Goal: Task Accomplishment & Management: Use online tool/utility

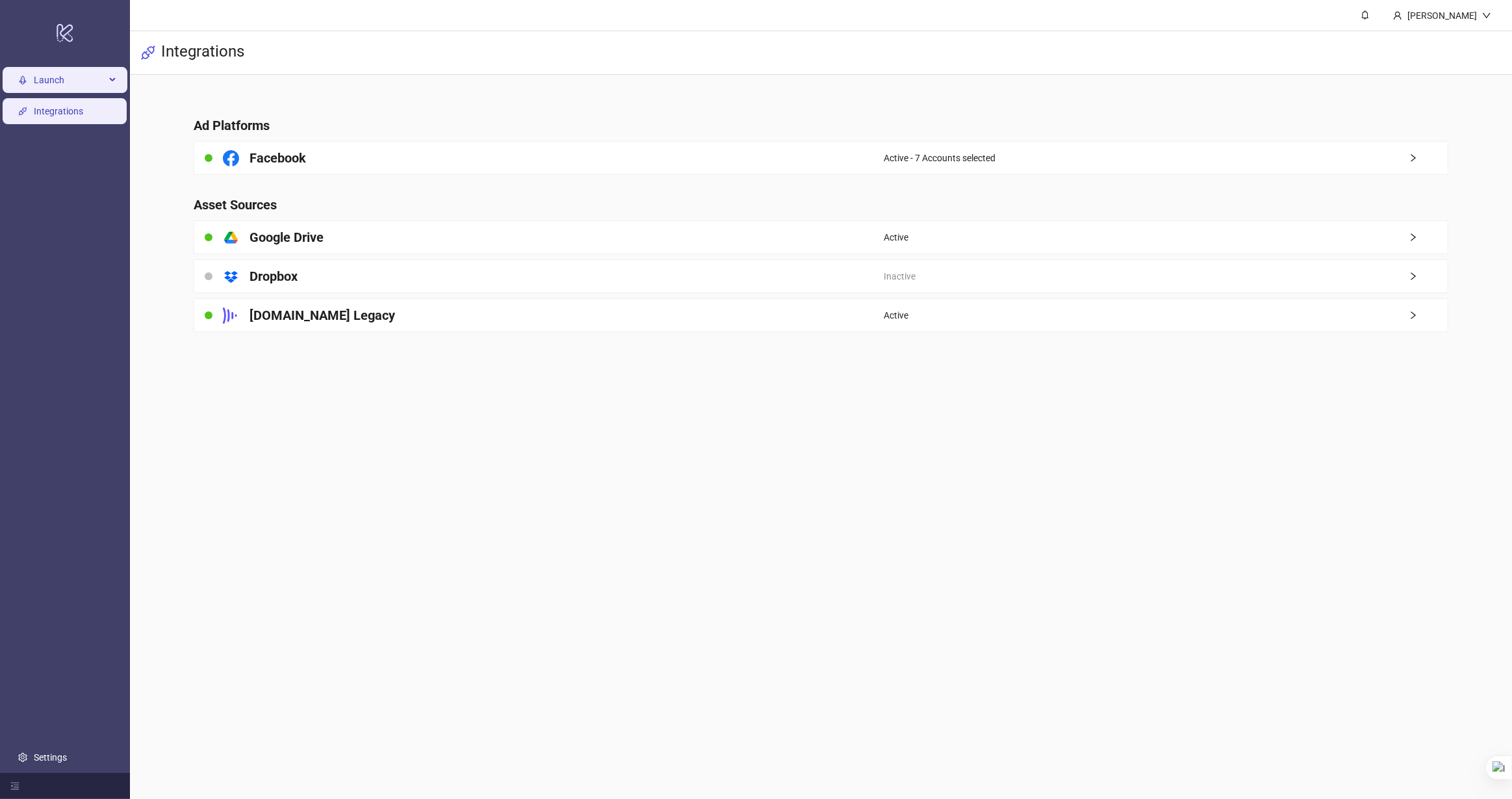
click at [44, 88] on span "Launch" at bounding box center [69, 80] width 72 height 26
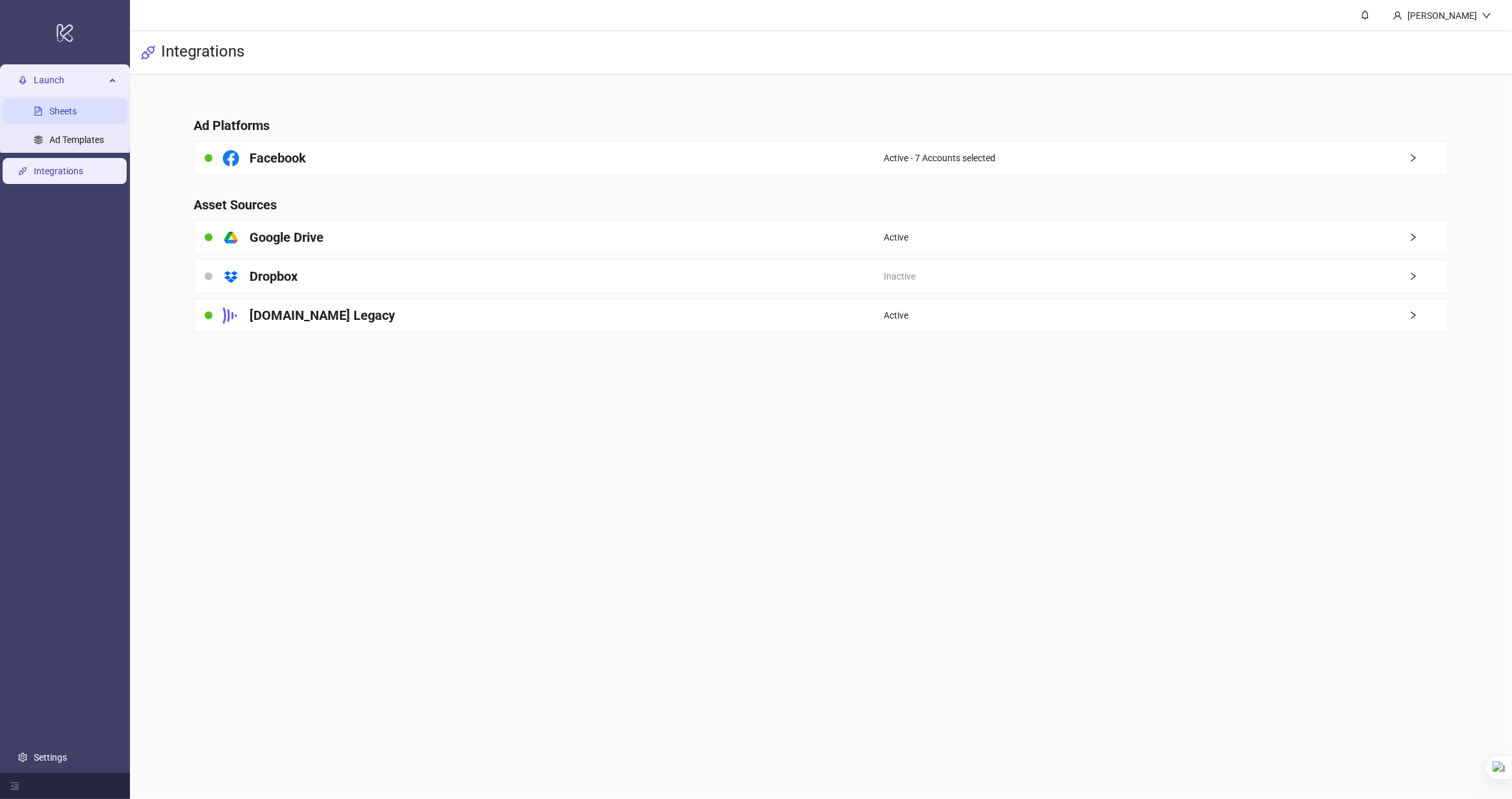
click at [50, 107] on link "Sheets" at bounding box center [63, 111] width 27 height 10
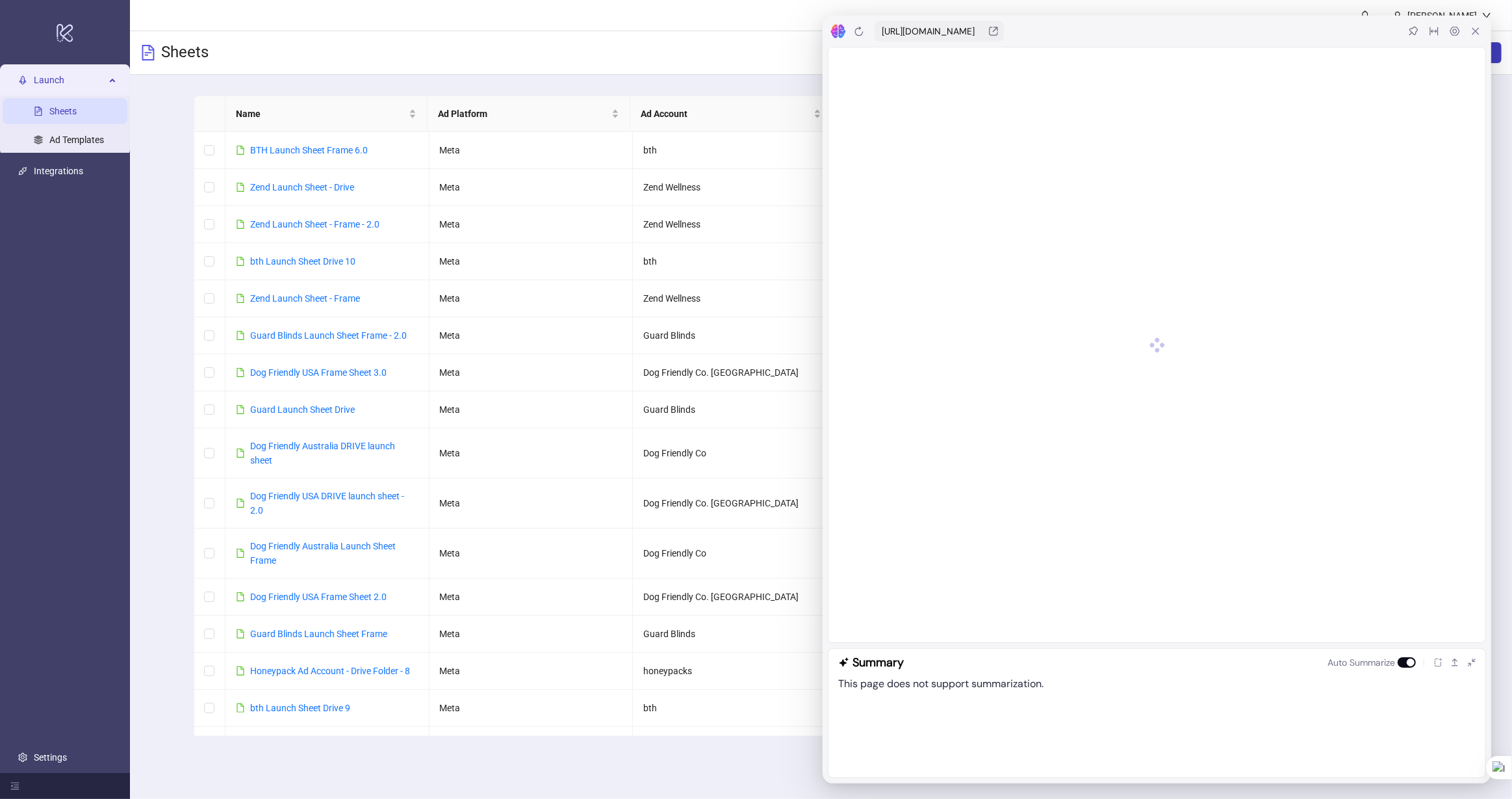
click at [528, 103] on div "Click to sort ascending" at bounding box center [528, 103] width 0 height 0
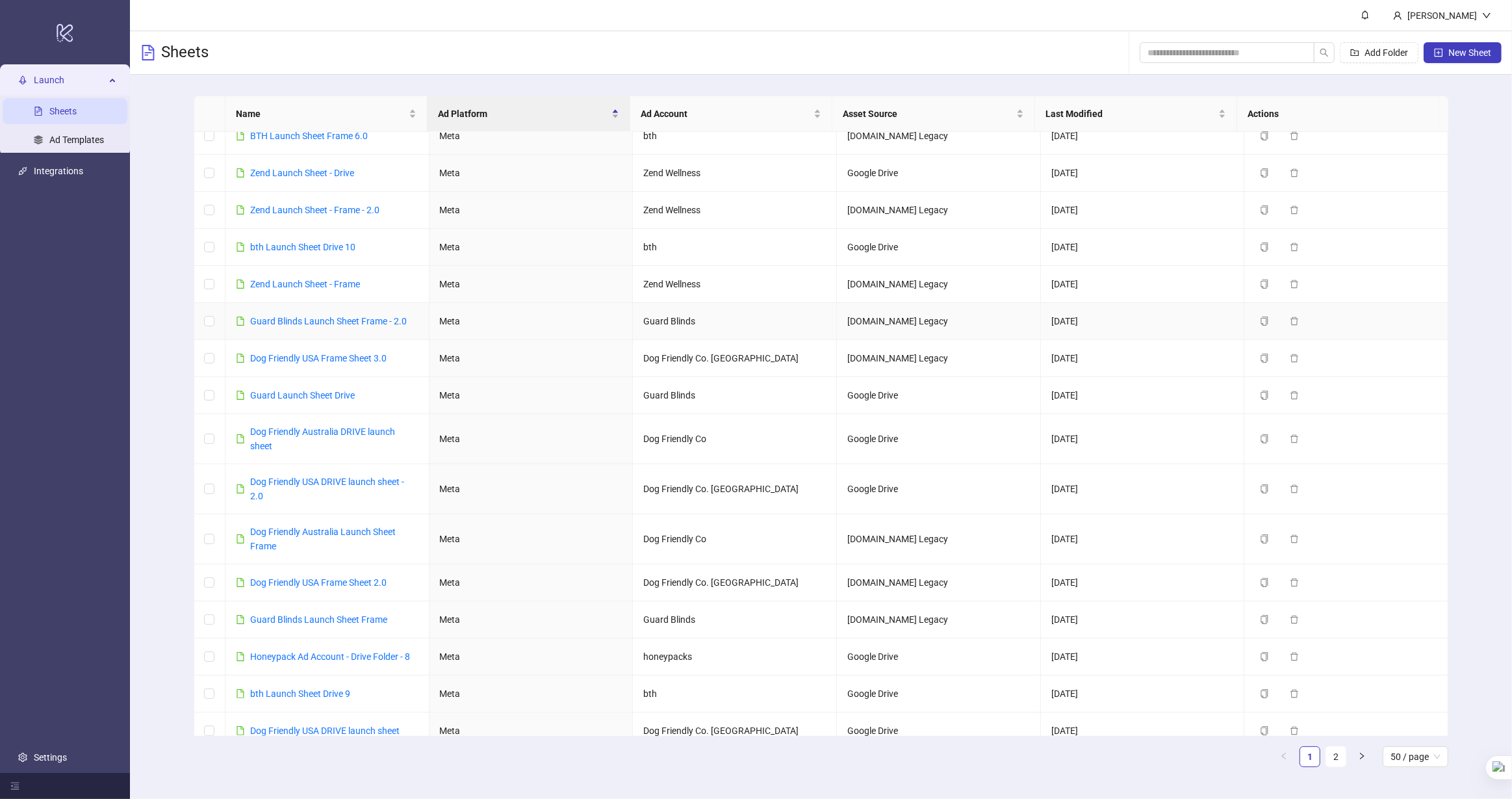
scroll to position [21, 0]
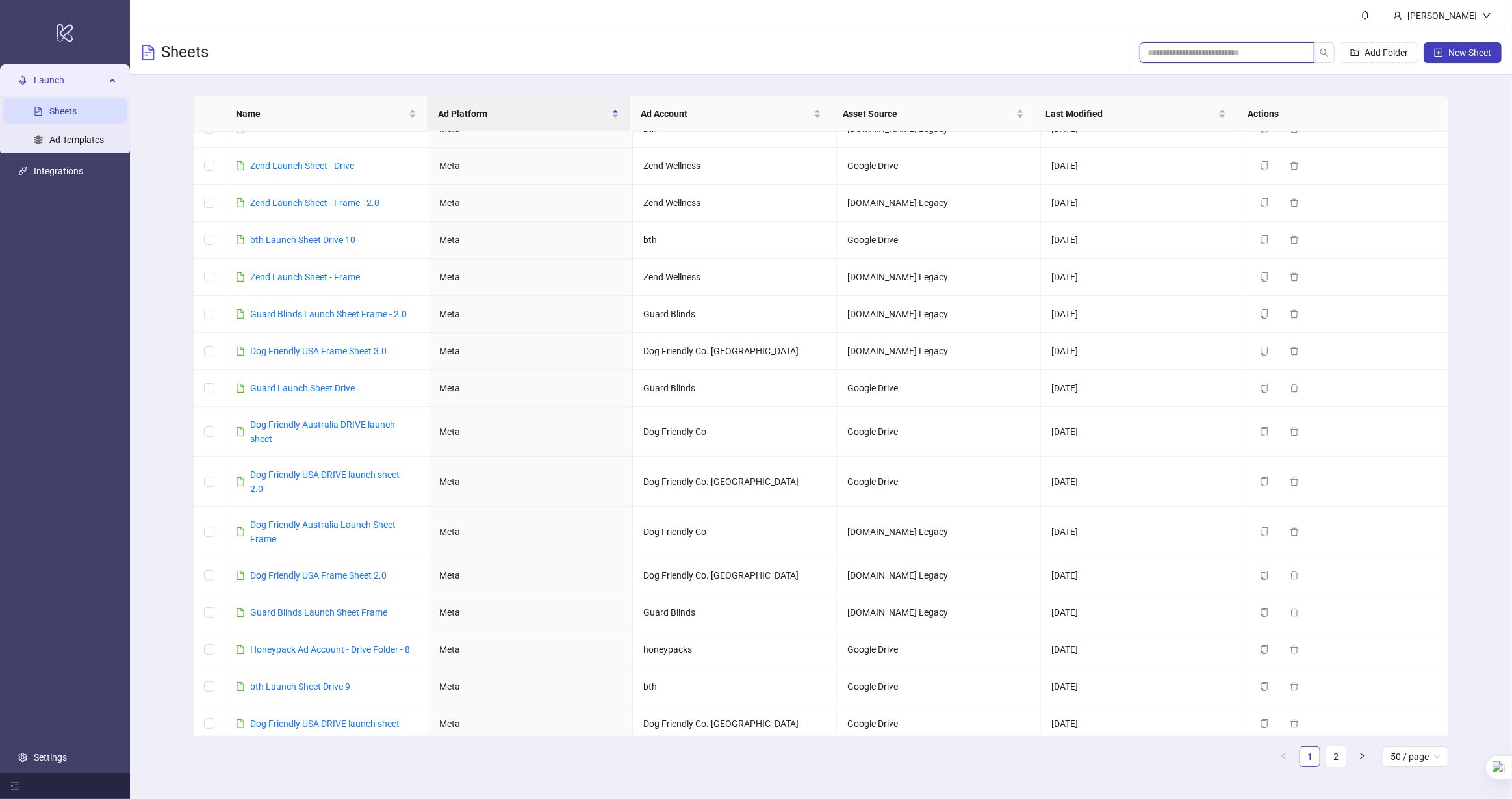
click at [1240, 55] on input "search" at bounding box center [1222, 52] width 149 height 14
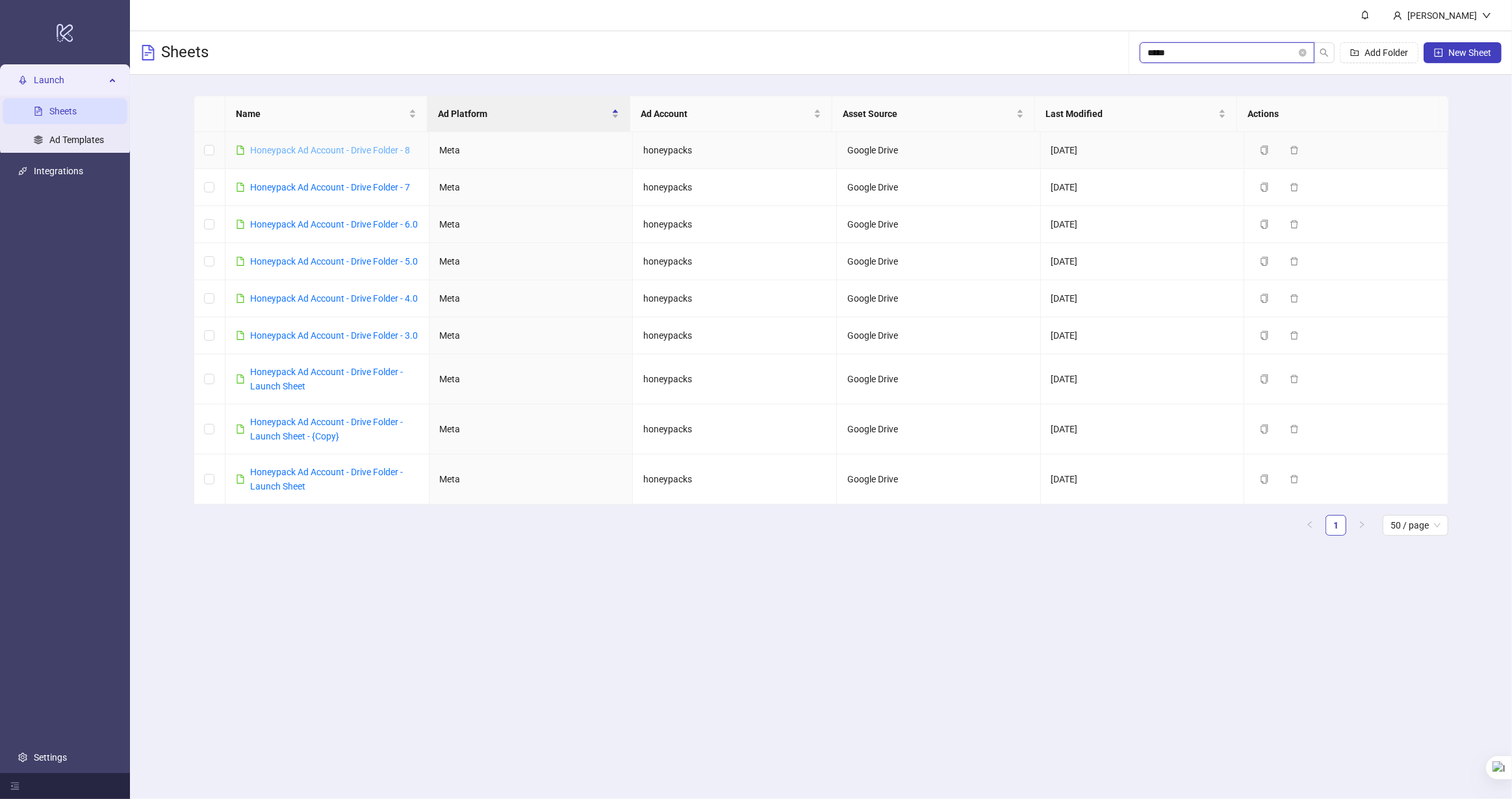
type input "*****"
click at [296, 151] on link "Honeypack Ad Account - Drive Folder - 8" at bounding box center [330, 150] width 160 height 10
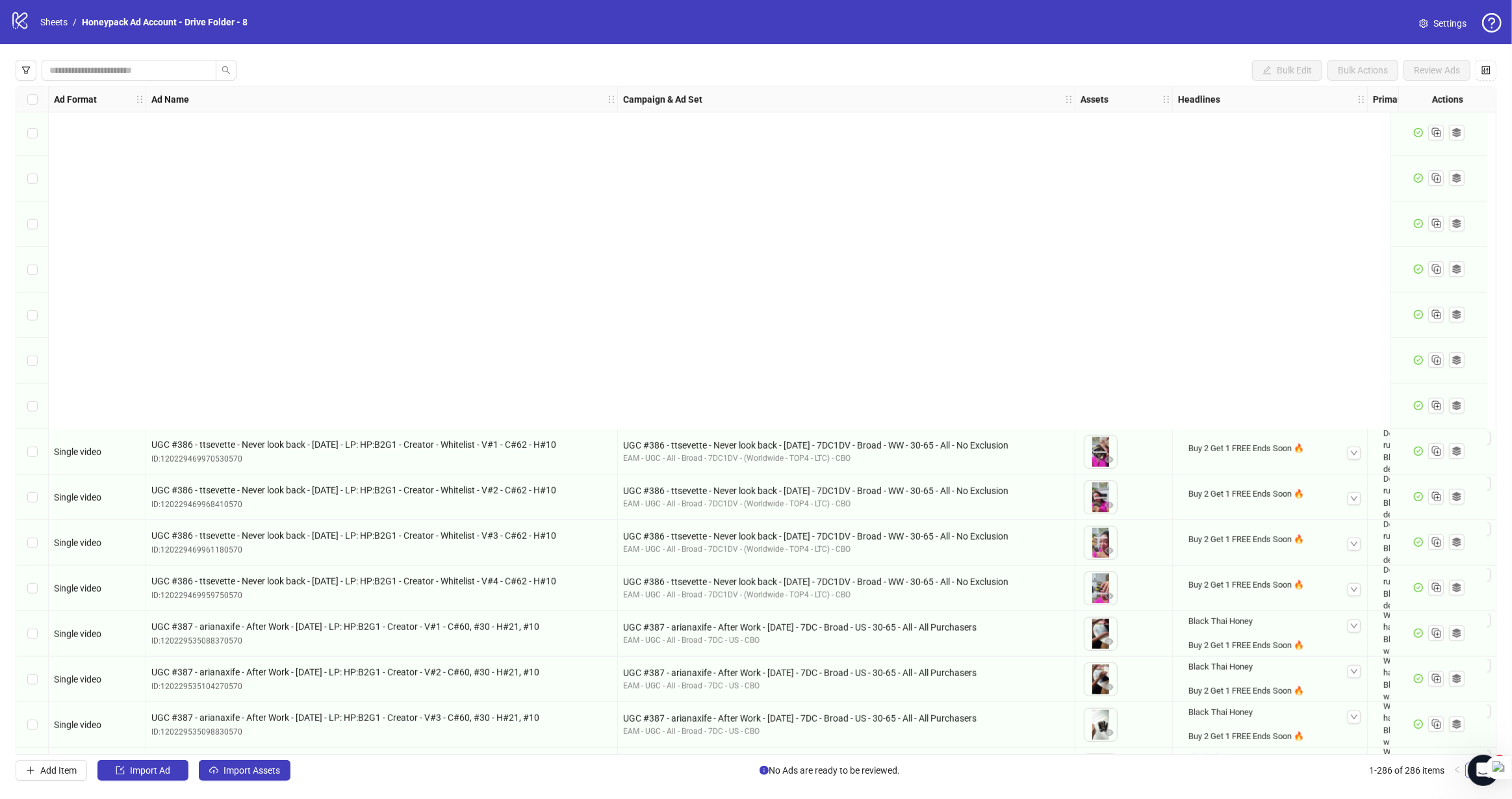
scroll to position [1363, 0]
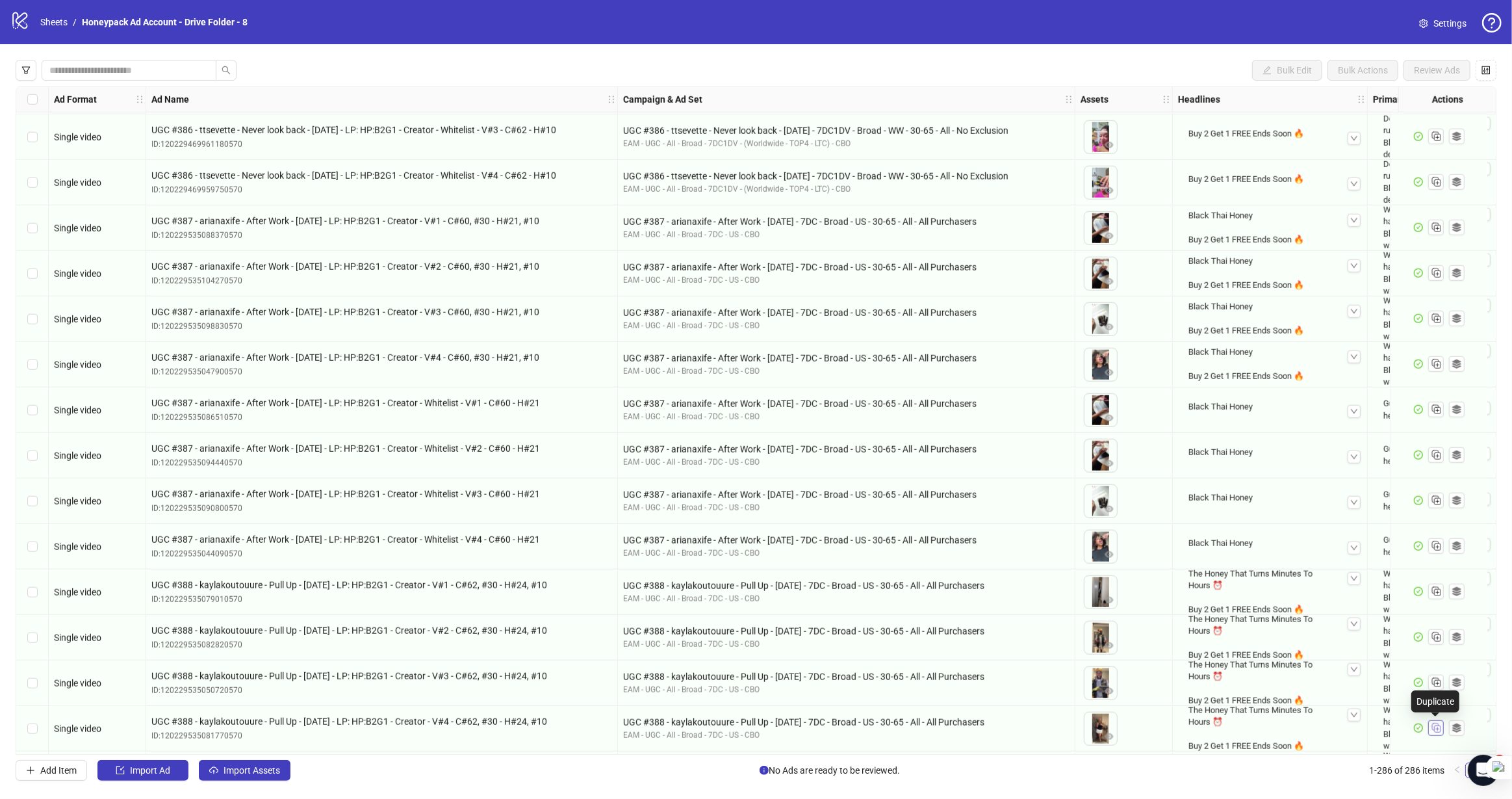
click at [1435, 730] on icon "Duplicate" at bounding box center [1436, 727] width 13 height 13
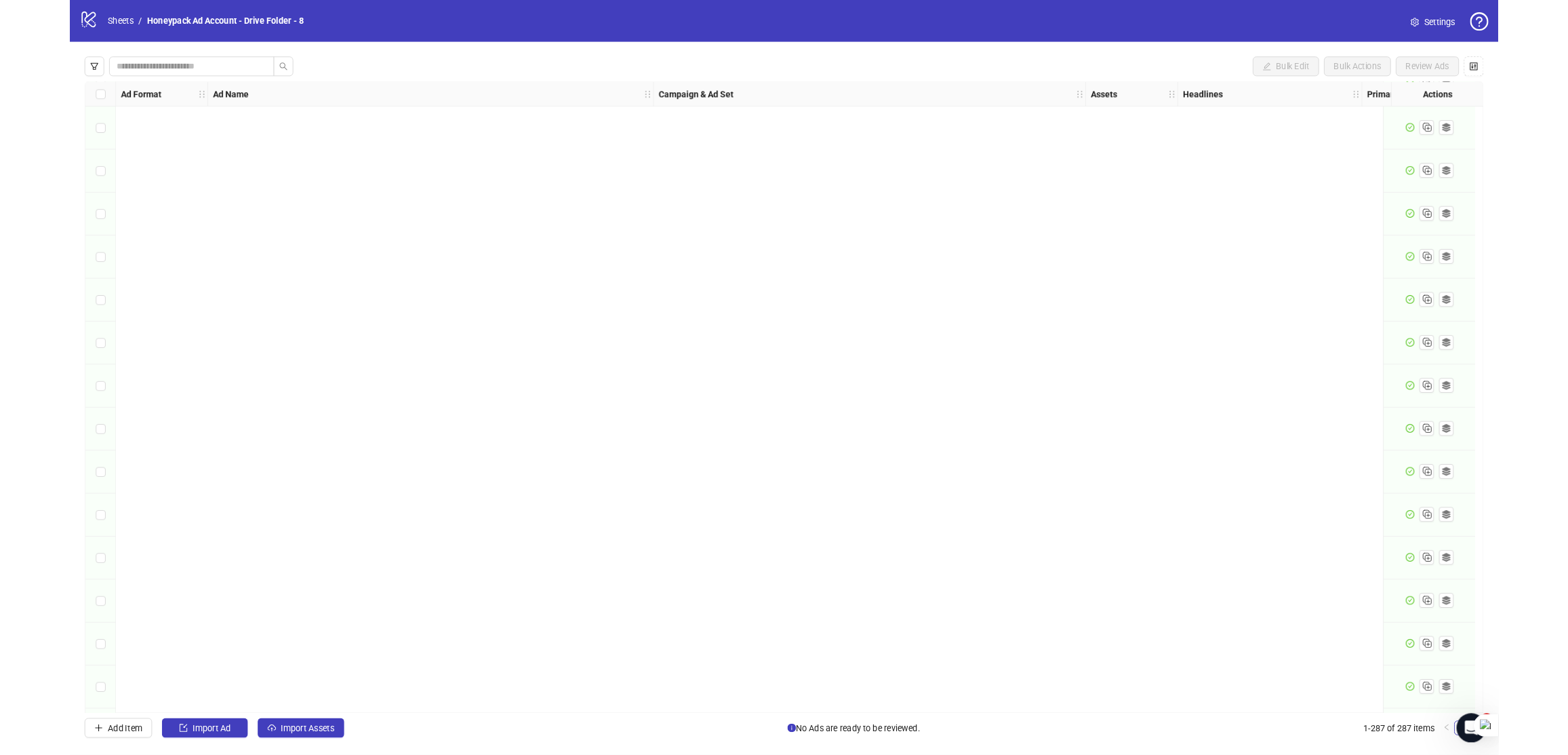
scroll to position [12958, 0]
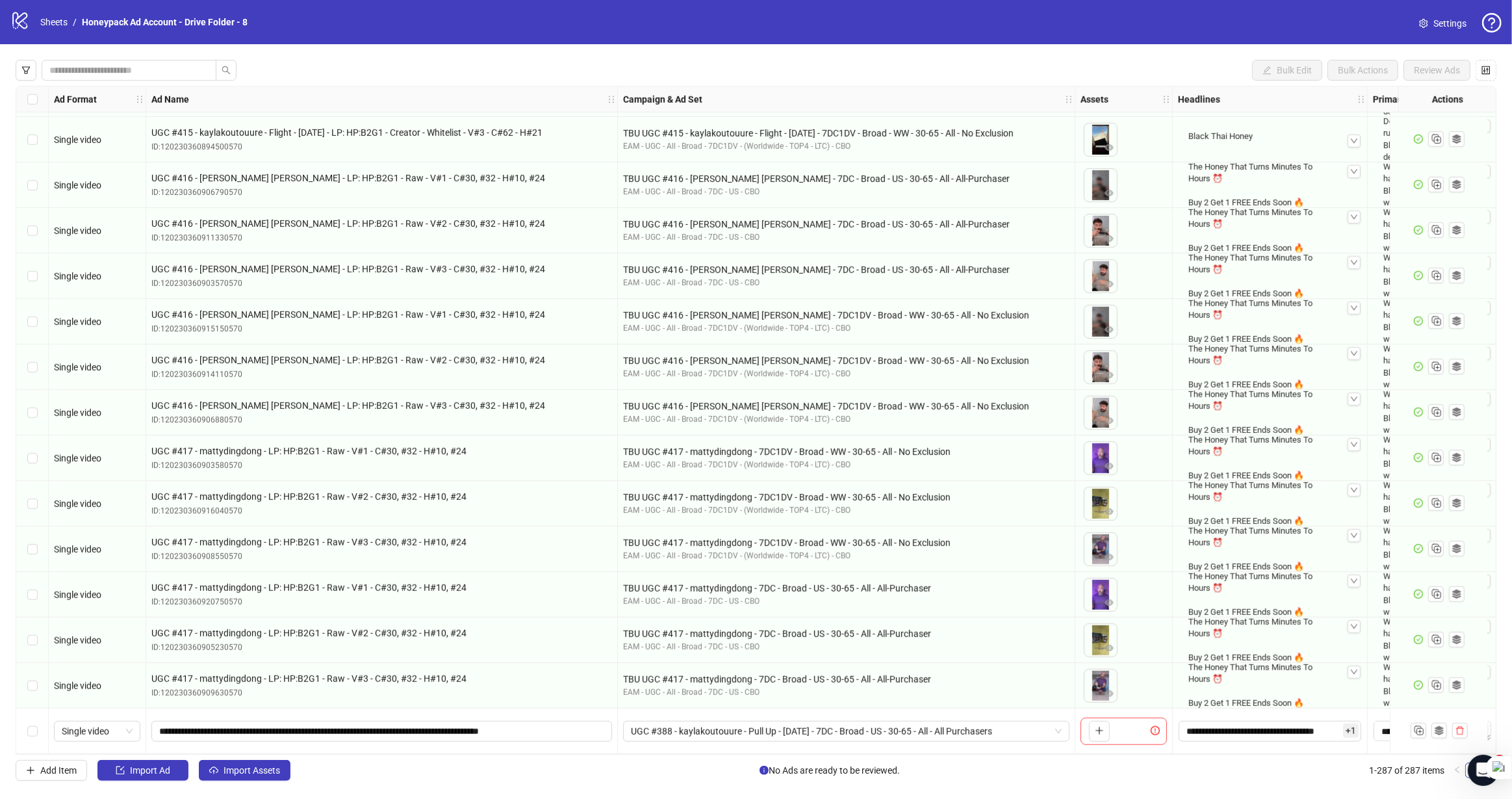
click at [1100, 727] on icon "plus" at bounding box center [1099, 731] width 1 height 7
click at [1106, 736] on icon "eye" at bounding box center [1109, 738] width 9 height 7
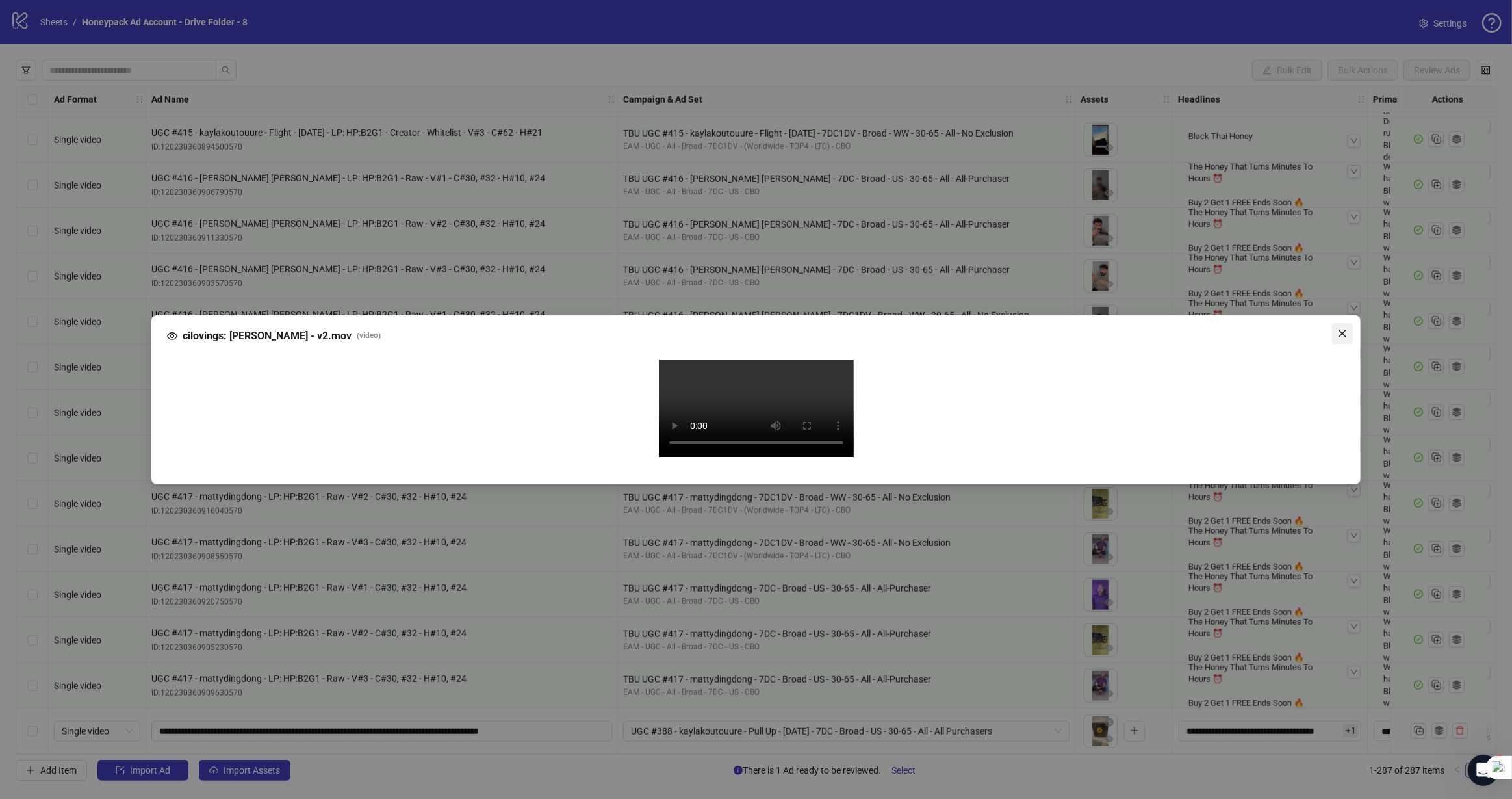
click at [1349, 328] on span "Close" at bounding box center [1342, 333] width 21 height 10
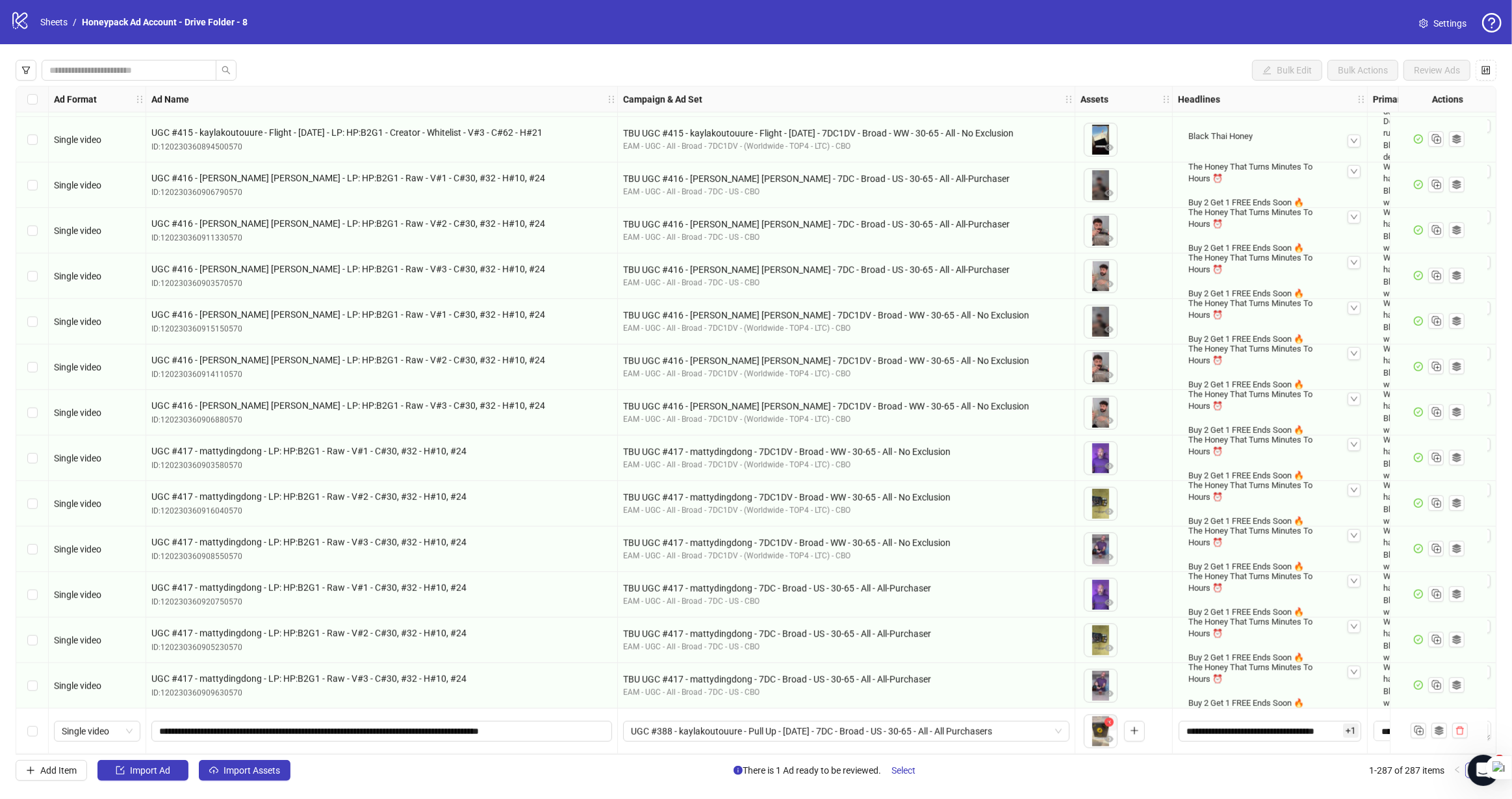
click at [1106, 718] on icon "close-circle" at bounding box center [1109, 722] width 9 height 9
click at [1108, 718] on icon "close-circle" at bounding box center [1109, 722] width 9 height 9
click at [1107, 735] on button "button" at bounding box center [1100, 731] width 21 height 21
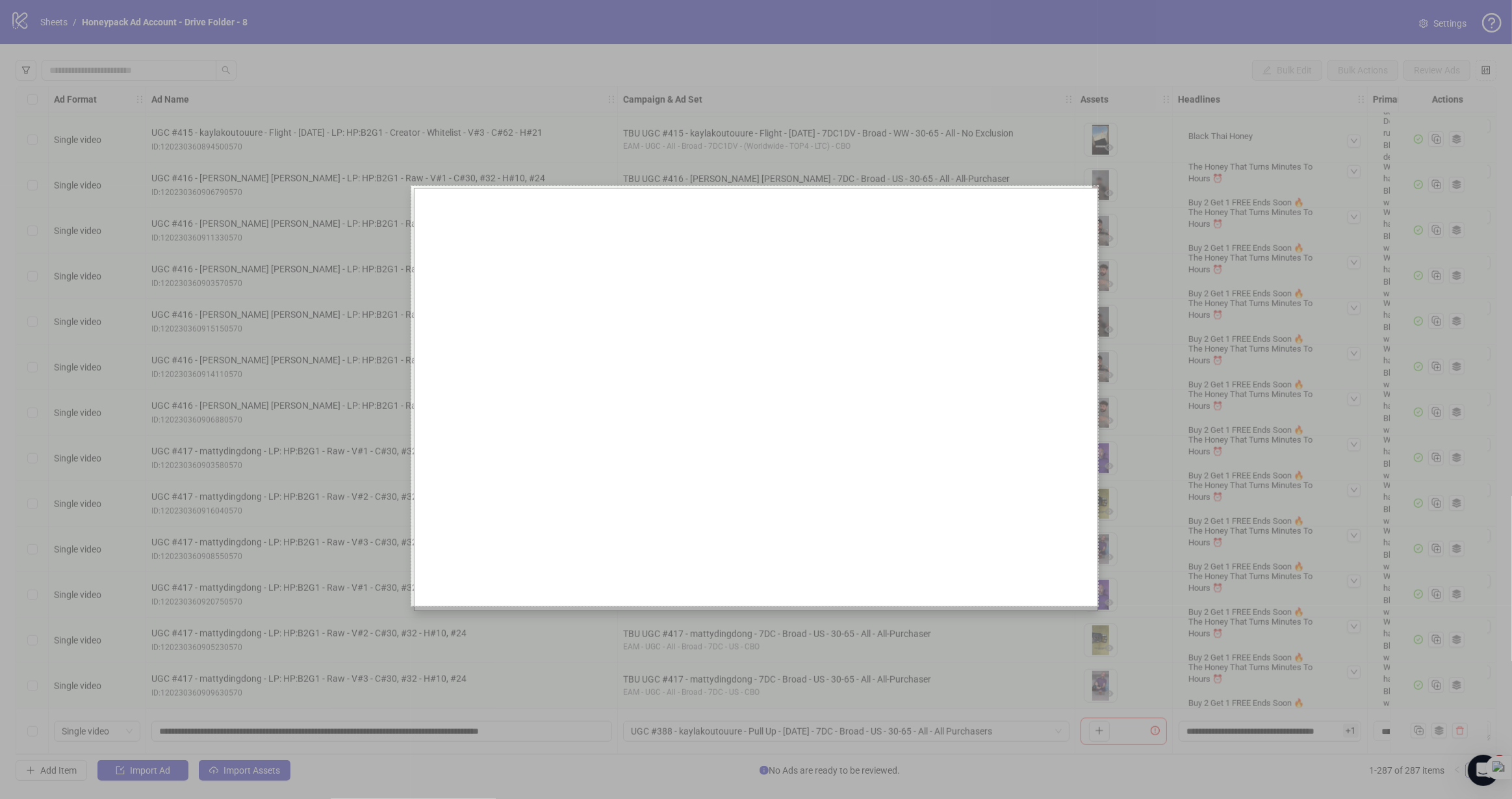
drag, startPoint x: 412, startPoint y: 188, endPoint x: 1100, endPoint y: 608, distance: 806.1
click at [1100, 608] on div "1057 X 646" at bounding box center [756, 399] width 1512 height 799
click at [1125, 545] on link "Copy" at bounding box center [1129, 548] width 34 height 14
